Goal: Transaction & Acquisition: Purchase product/service

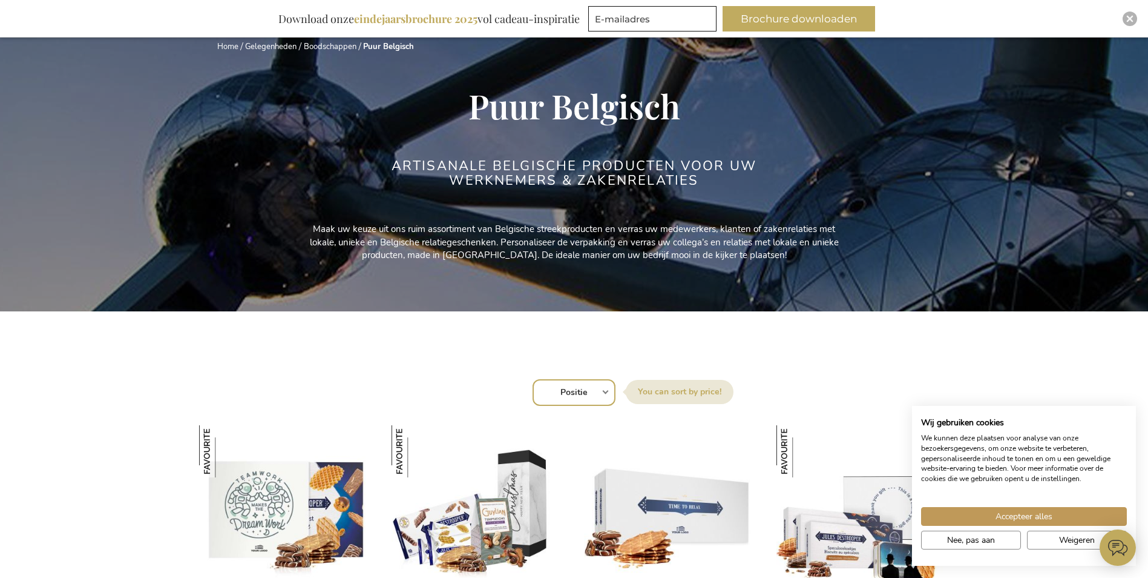
scroll to position [303, 0]
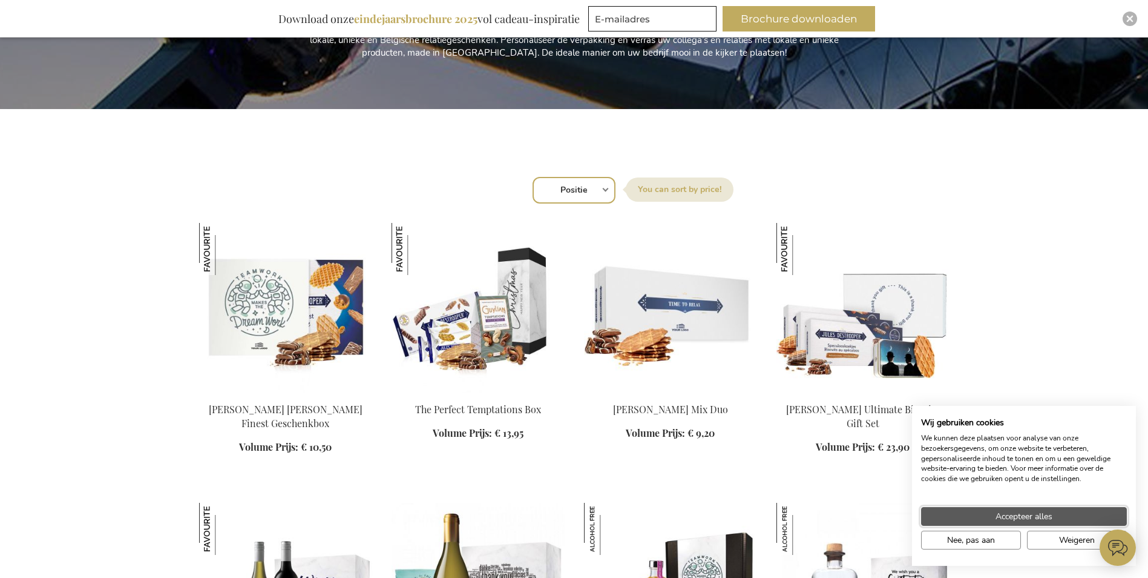
click at [1080, 513] on button "Accepteer alles" at bounding box center [1024, 516] width 206 height 19
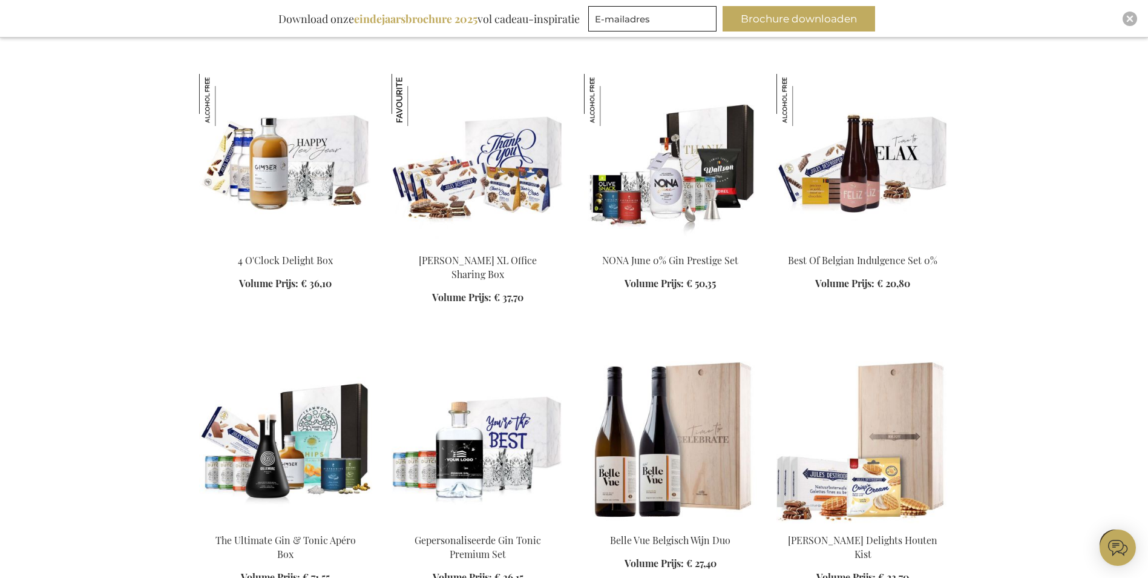
scroll to position [1392, 0]
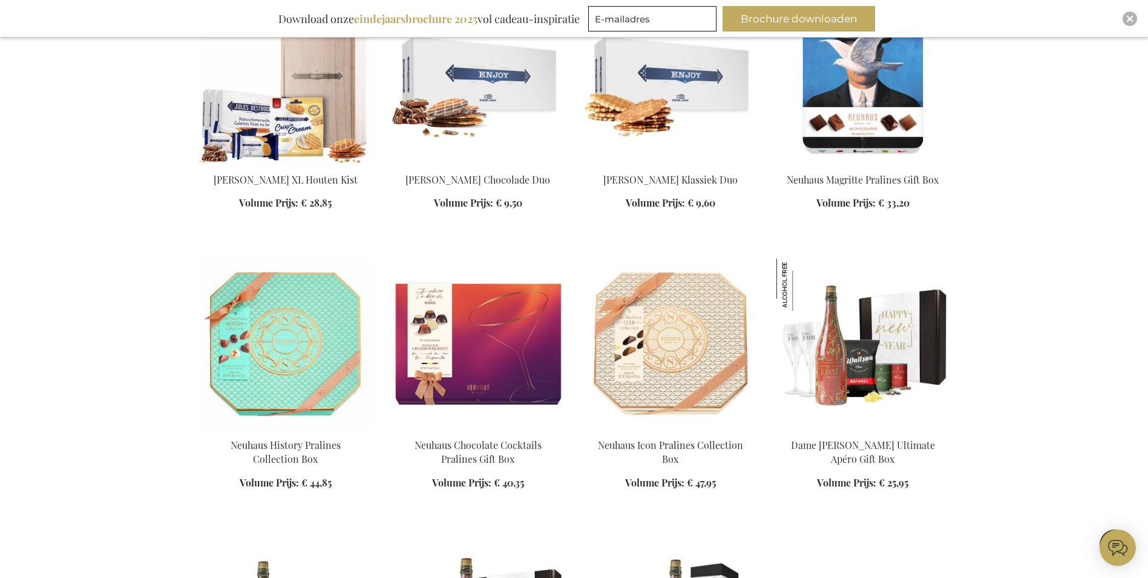
scroll to position [1998, 0]
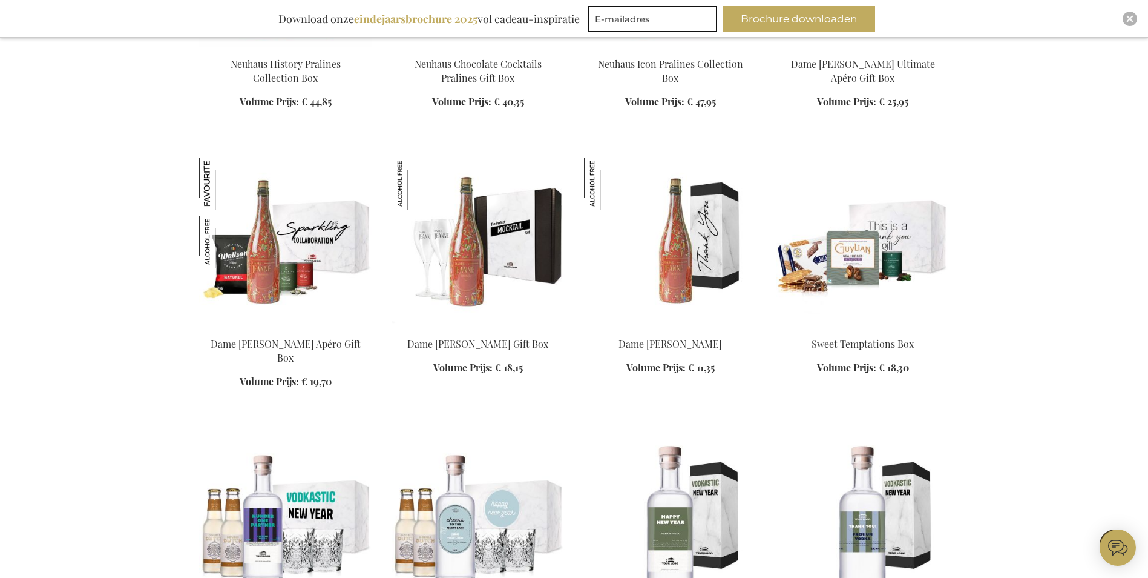
scroll to position [2482, 0]
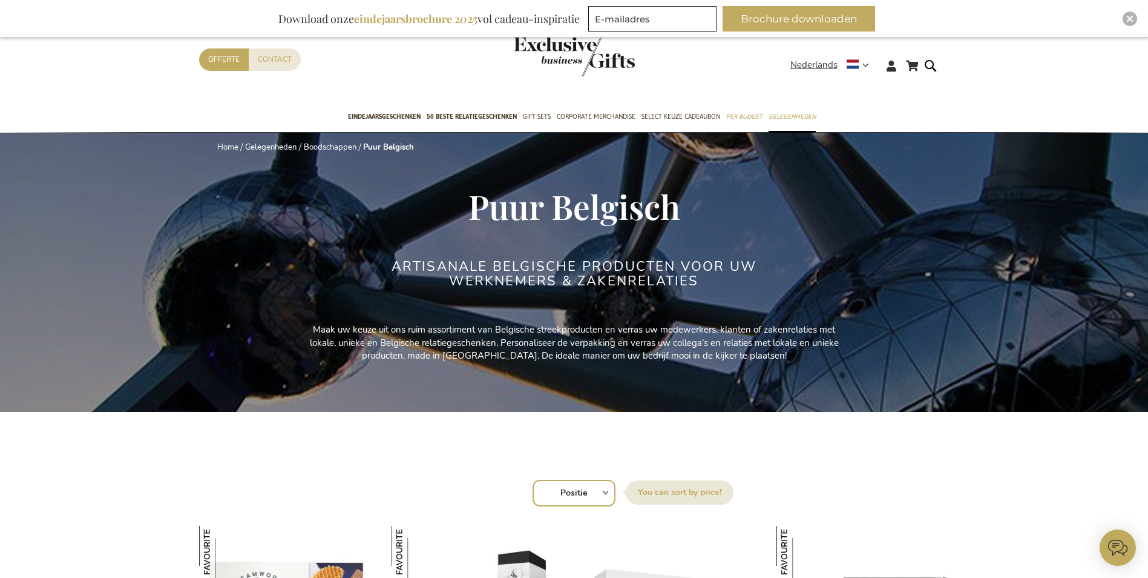
click at [611, 485] on select "Positie Best Sellers Meest bekeken Nieuw Biggest Saving Price: low to high Pric…" at bounding box center [574, 492] width 83 height 27
select select "price_asc"
click at [533, 479] on select "Positie Best Sellers Meest bekeken Nieuw Biggest Saving Price: low to high Pric…" at bounding box center [574, 492] width 83 height 27
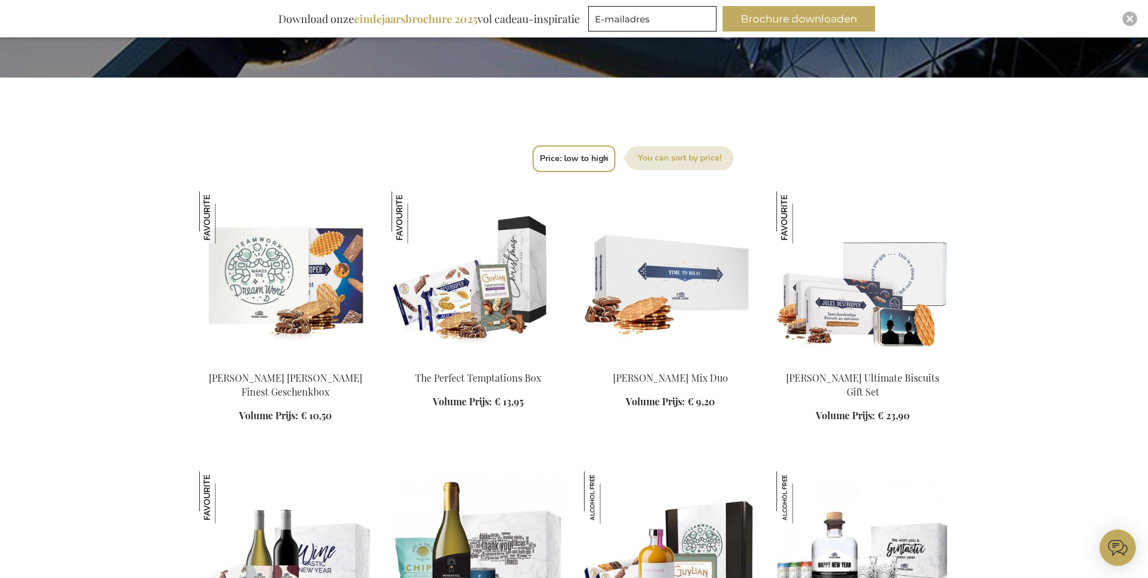
scroll to position [363, 0]
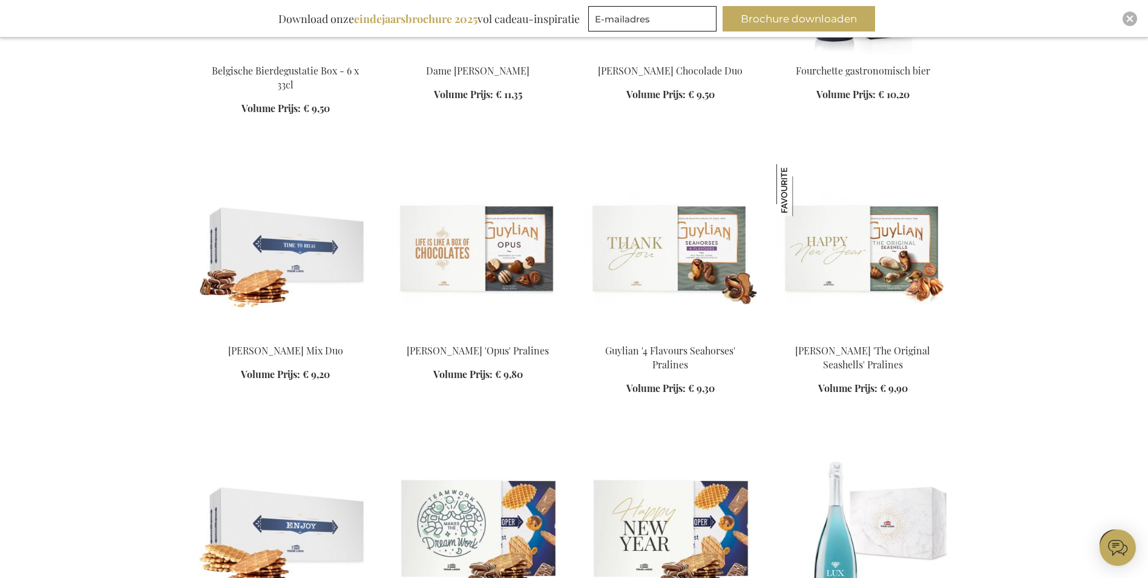
scroll to position [666, 0]
